Goal: Information Seeking & Learning: Learn about a topic

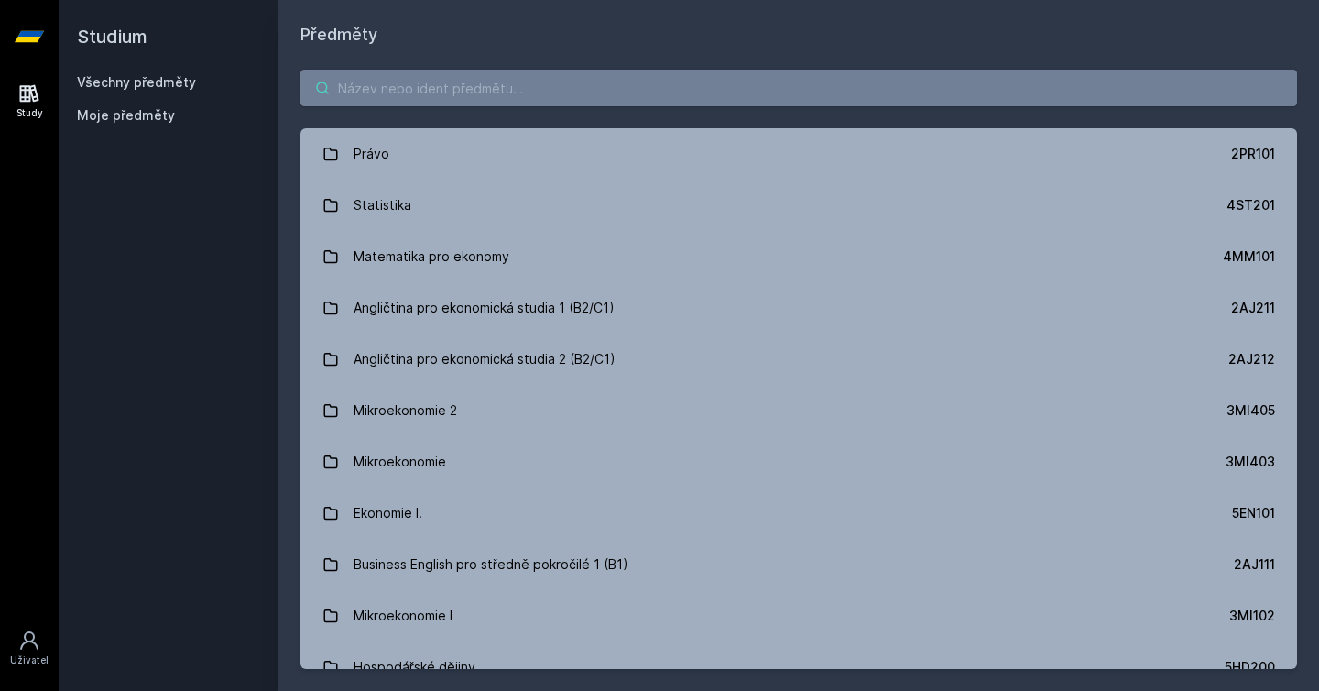
click at [412, 87] on input "search" at bounding box center [799, 88] width 997 height 37
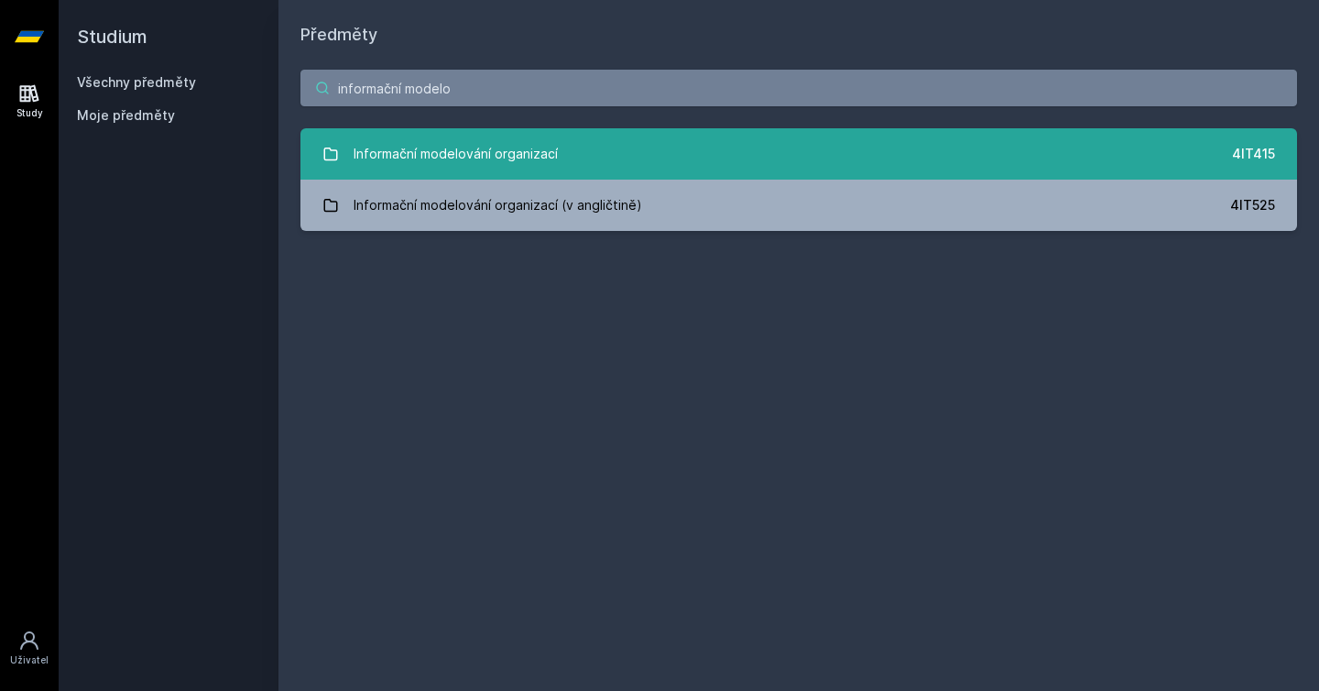
type input "informační modelo"
click at [477, 153] on div "Informační modelování organizací" at bounding box center [456, 154] width 204 height 37
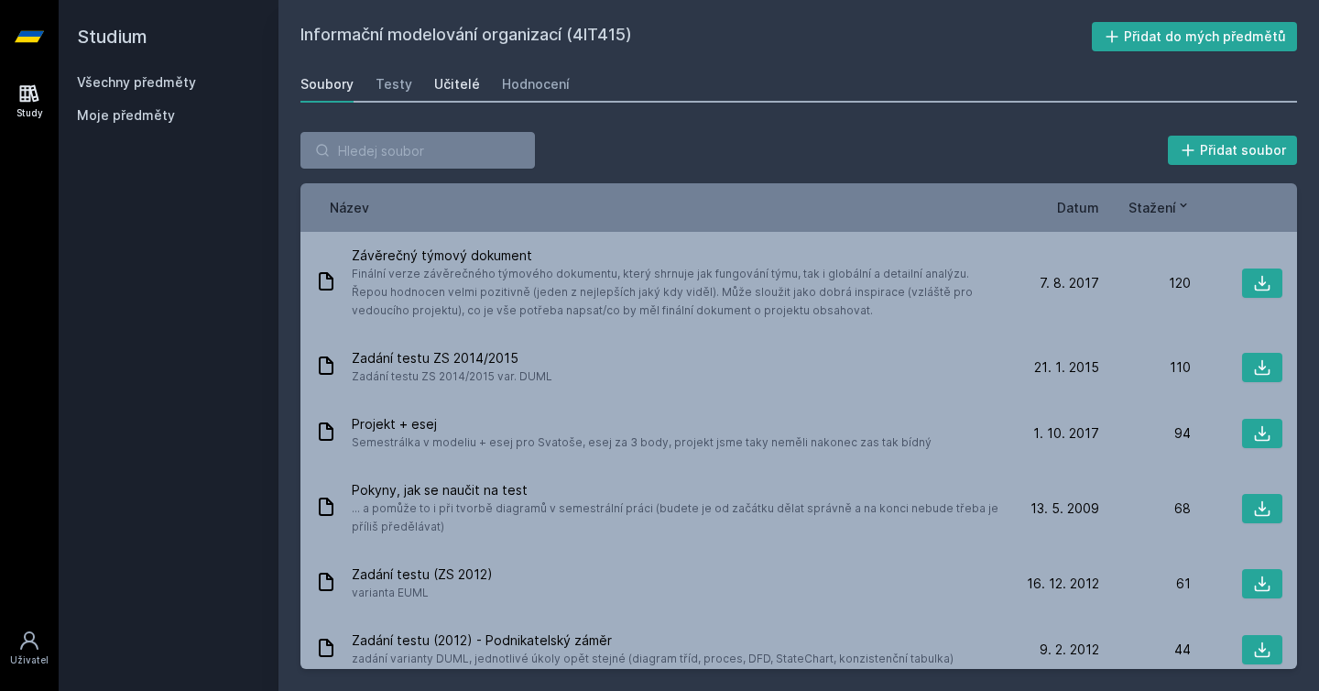
click at [447, 80] on div "Učitelé" at bounding box center [457, 84] width 46 height 18
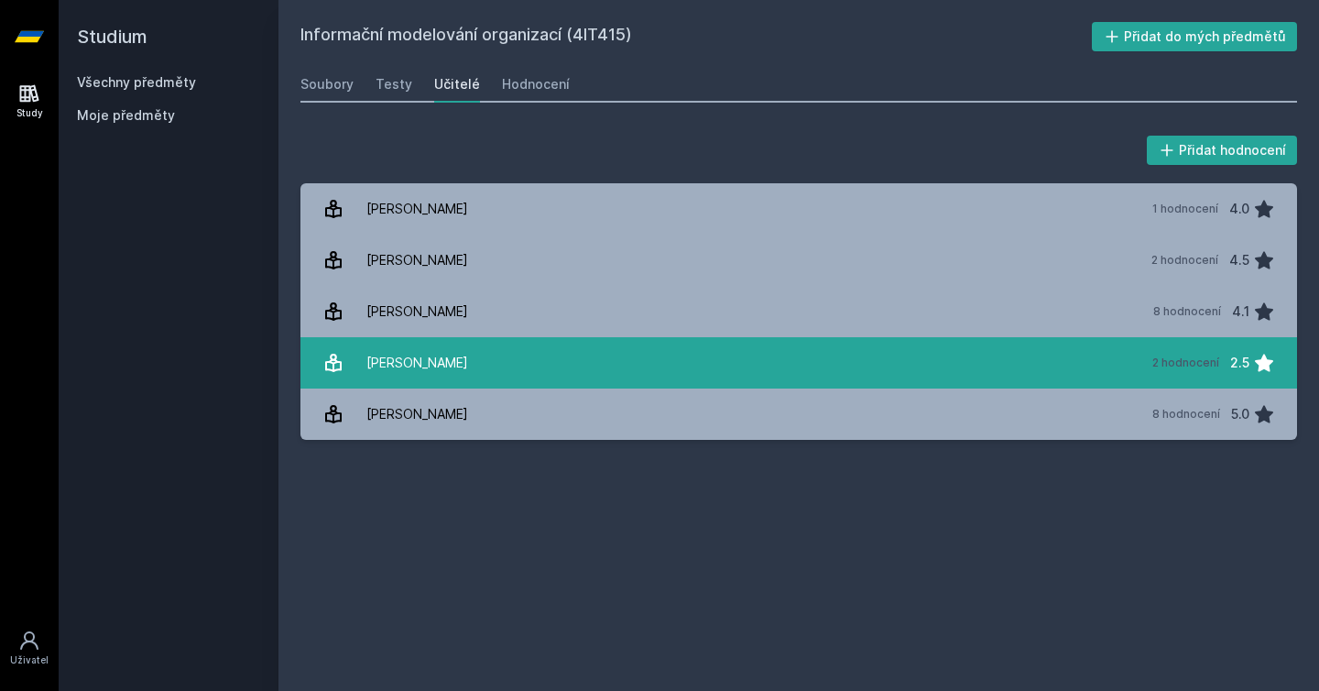
click at [542, 371] on link "[PERSON_NAME] 2 hodnocení 2.5" at bounding box center [799, 362] width 997 height 51
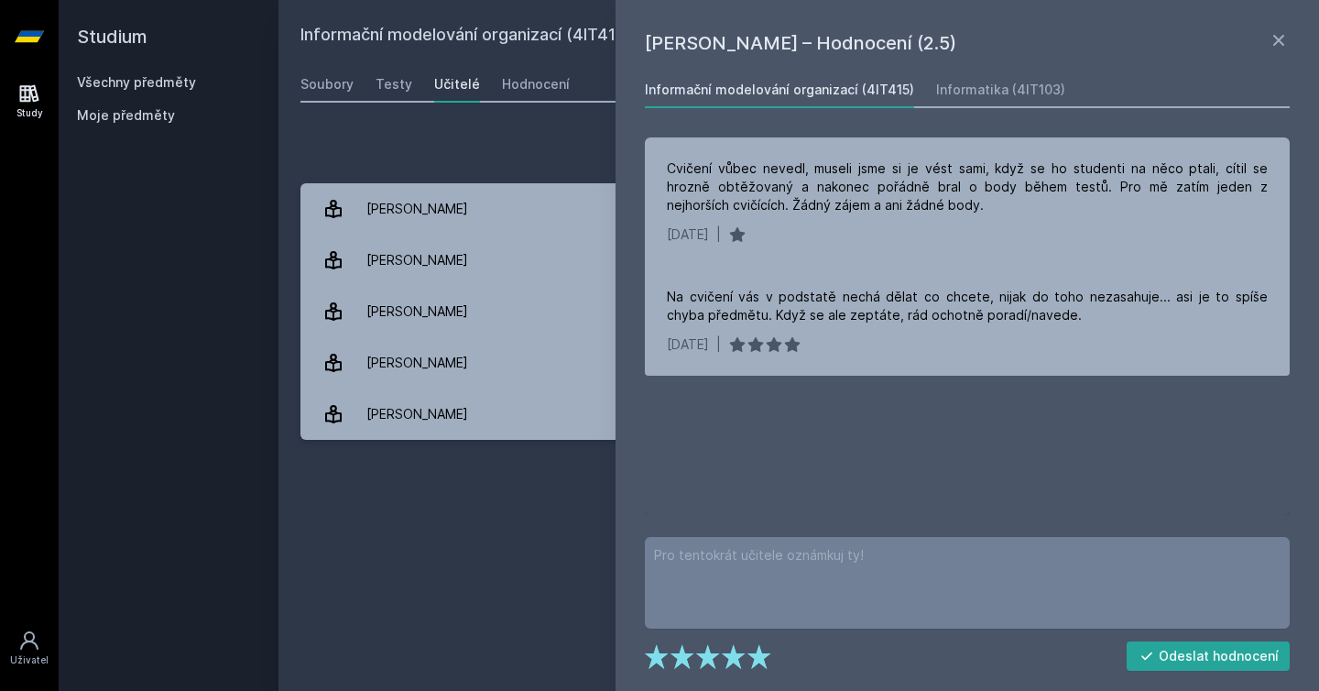
click at [520, 530] on div "Informační modelování organizací (4IT415) Přidat do mých předmětů [GEOGRAPHIC_D…" at bounding box center [799, 345] width 997 height 647
click at [1277, 43] on icon at bounding box center [1279, 40] width 22 height 22
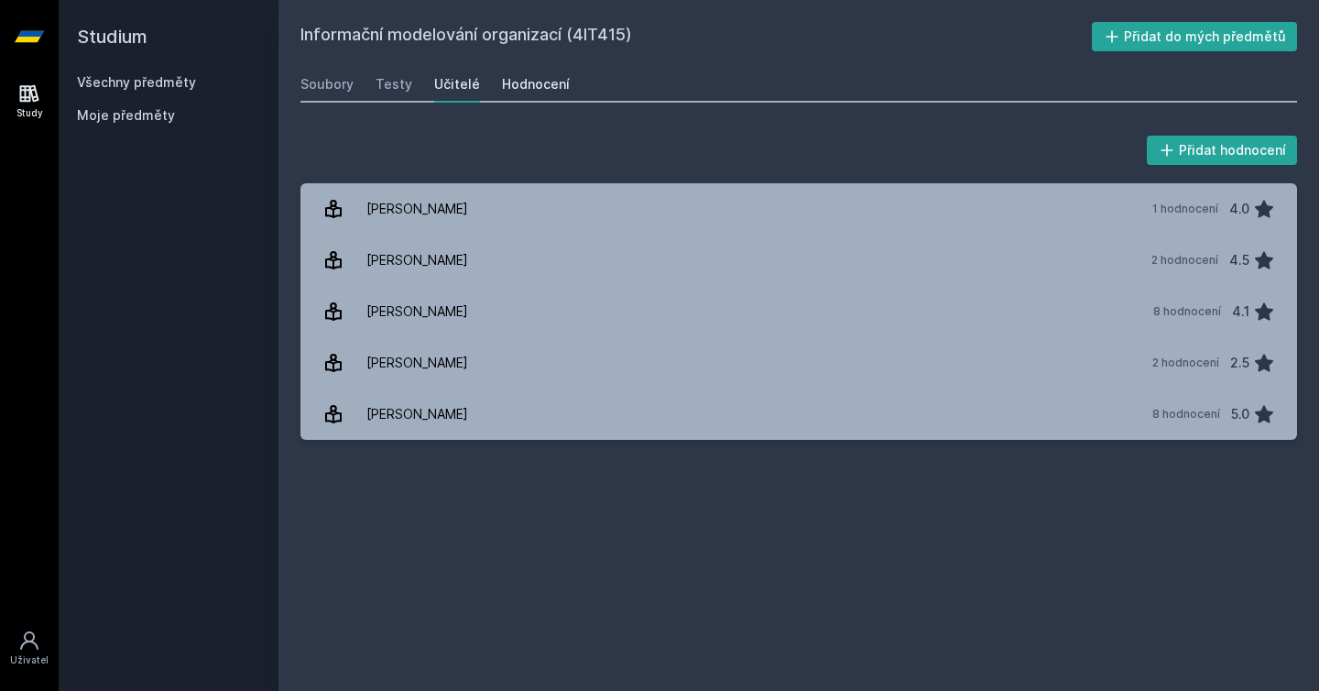
click at [526, 85] on div "Hodnocení" at bounding box center [536, 84] width 68 height 18
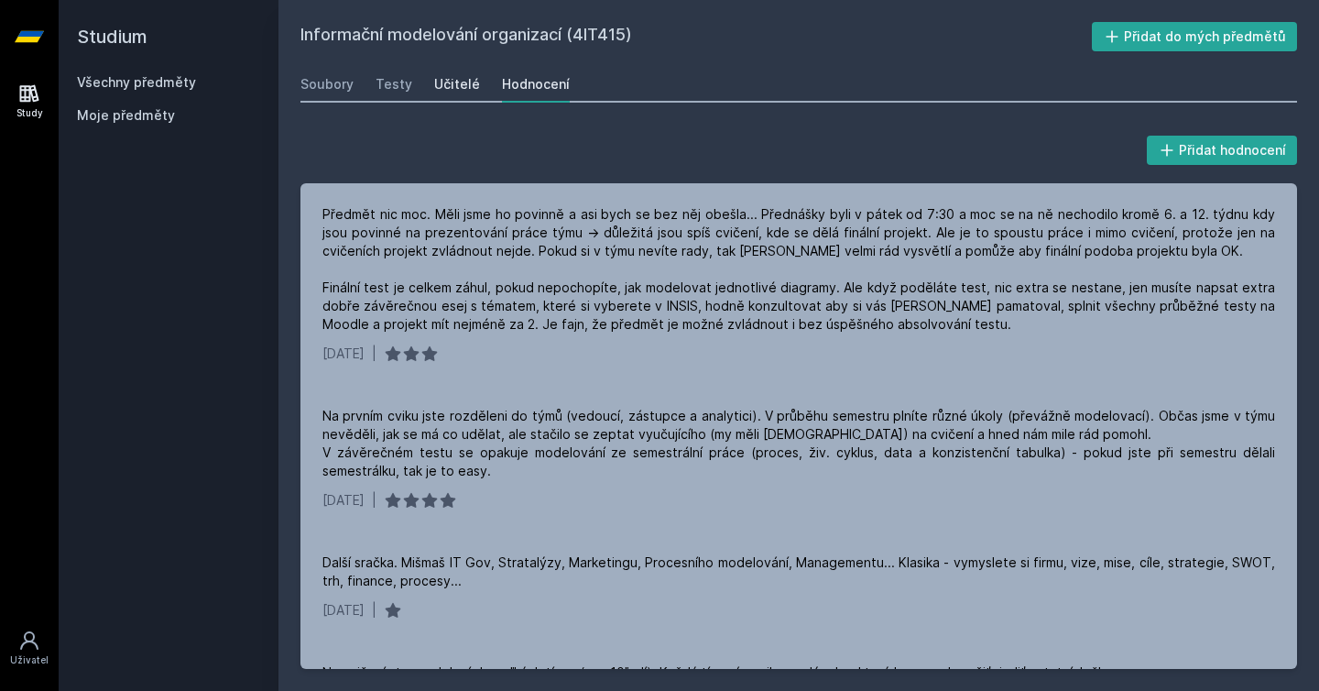
click at [456, 82] on div "Učitelé" at bounding box center [457, 84] width 46 height 18
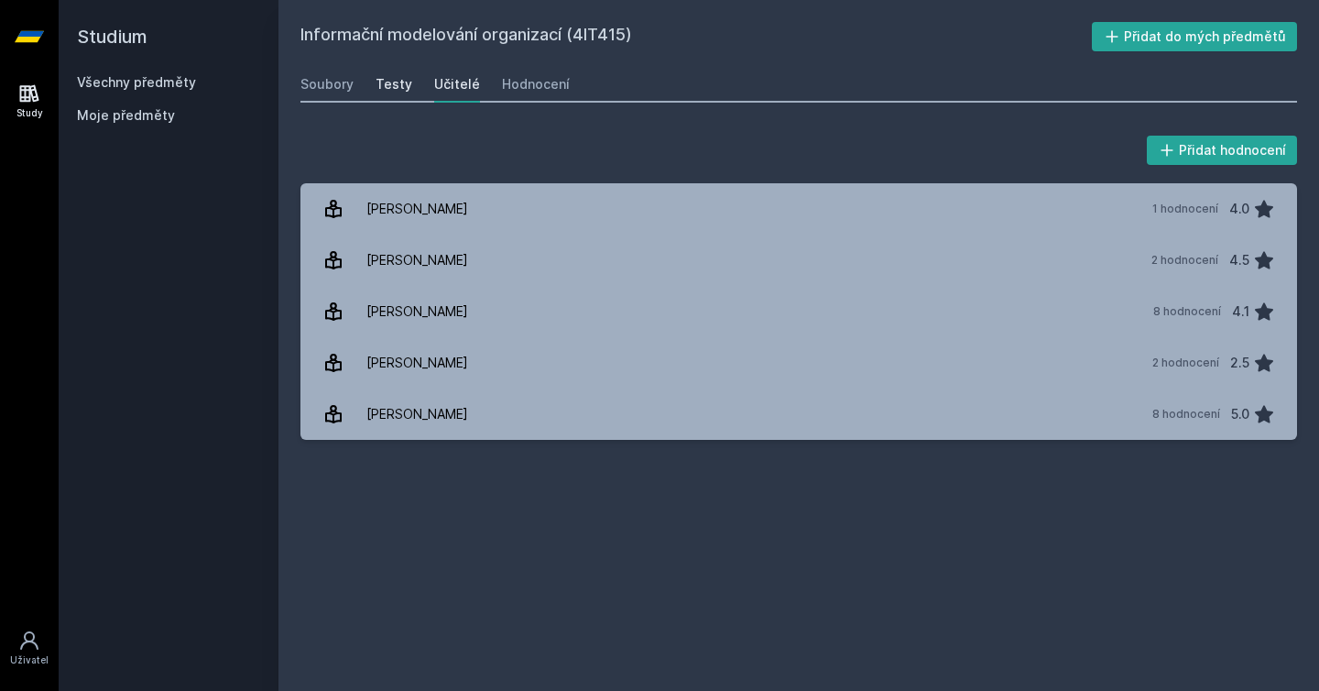
click at [392, 86] on div "Testy" at bounding box center [394, 84] width 37 height 18
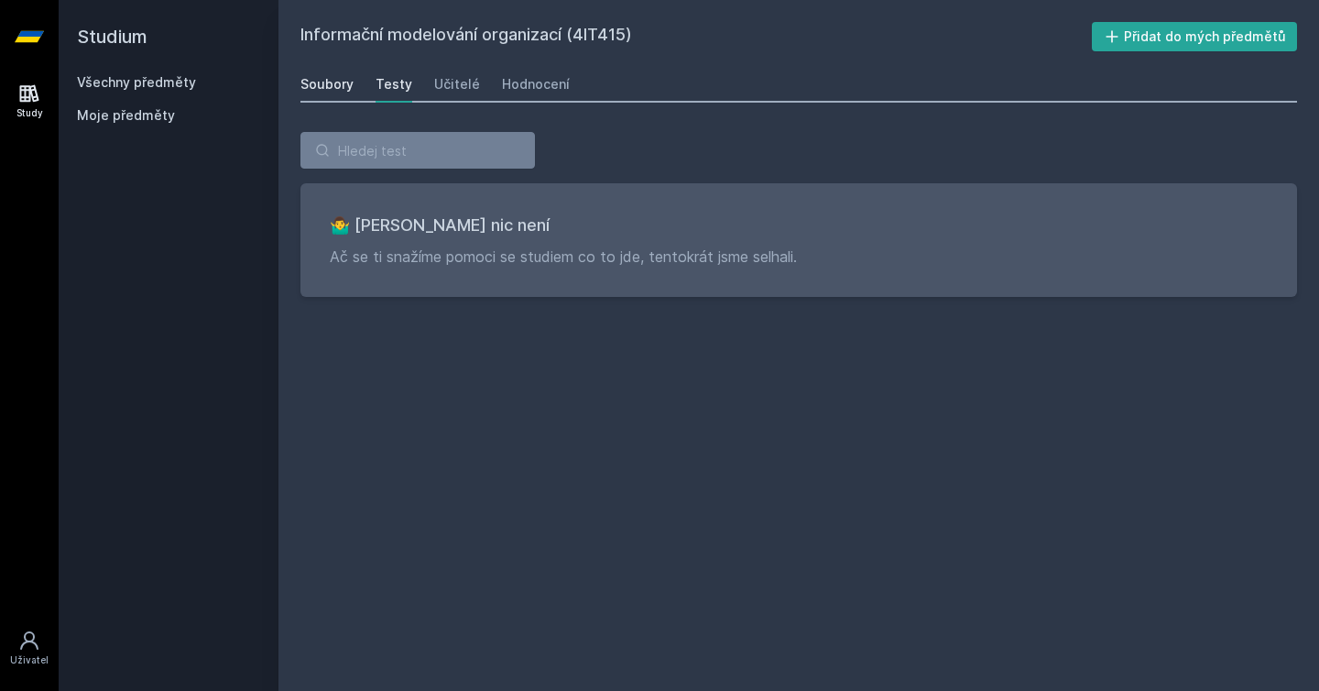
click at [336, 85] on div "Soubory" at bounding box center [327, 84] width 53 height 18
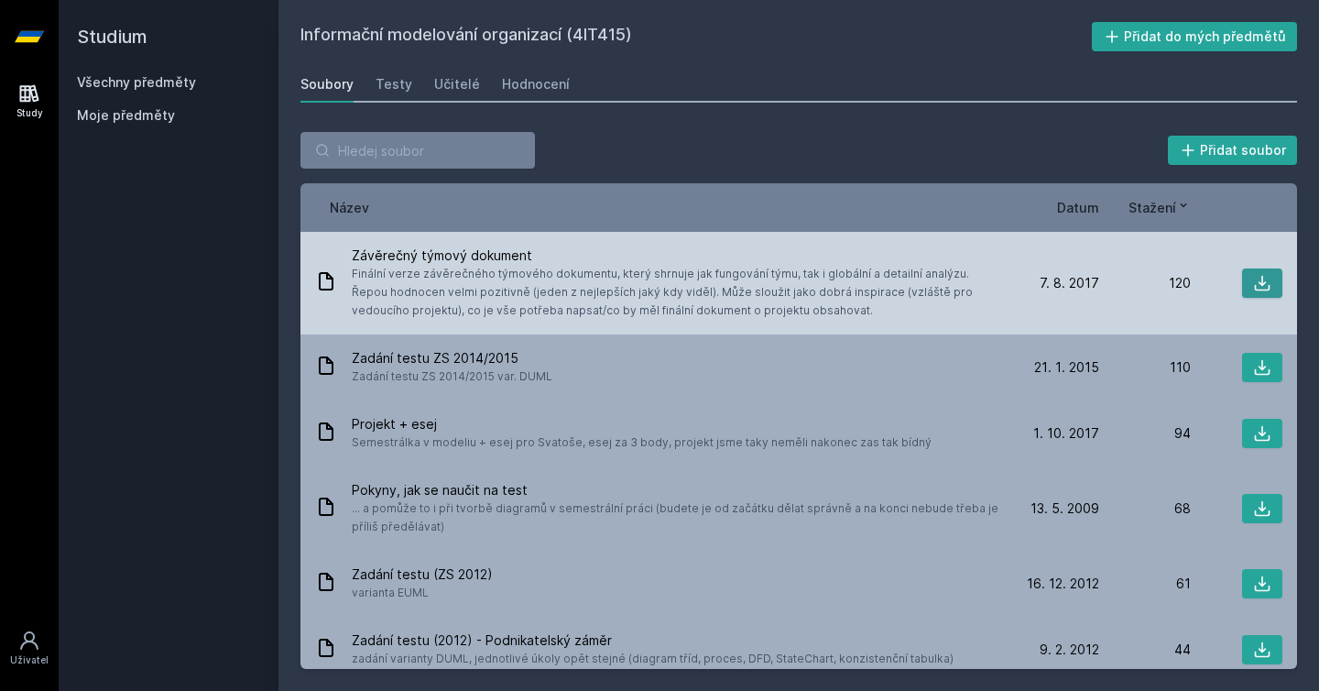
click at [1264, 287] on icon at bounding box center [1262, 283] width 18 height 18
